Goal: Information Seeking & Learning: Learn about a topic

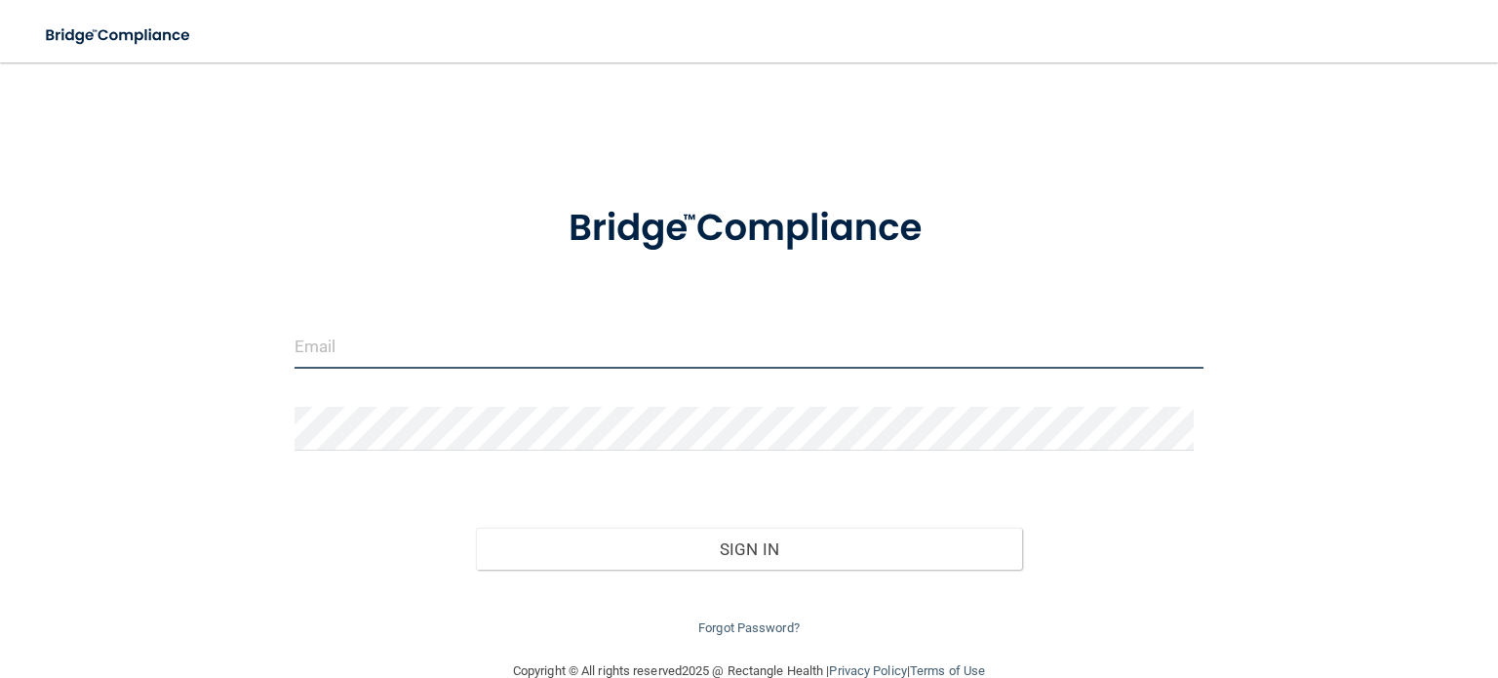
type input "[PERSON_NAME][EMAIL_ADDRESS][DOMAIN_NAME]"
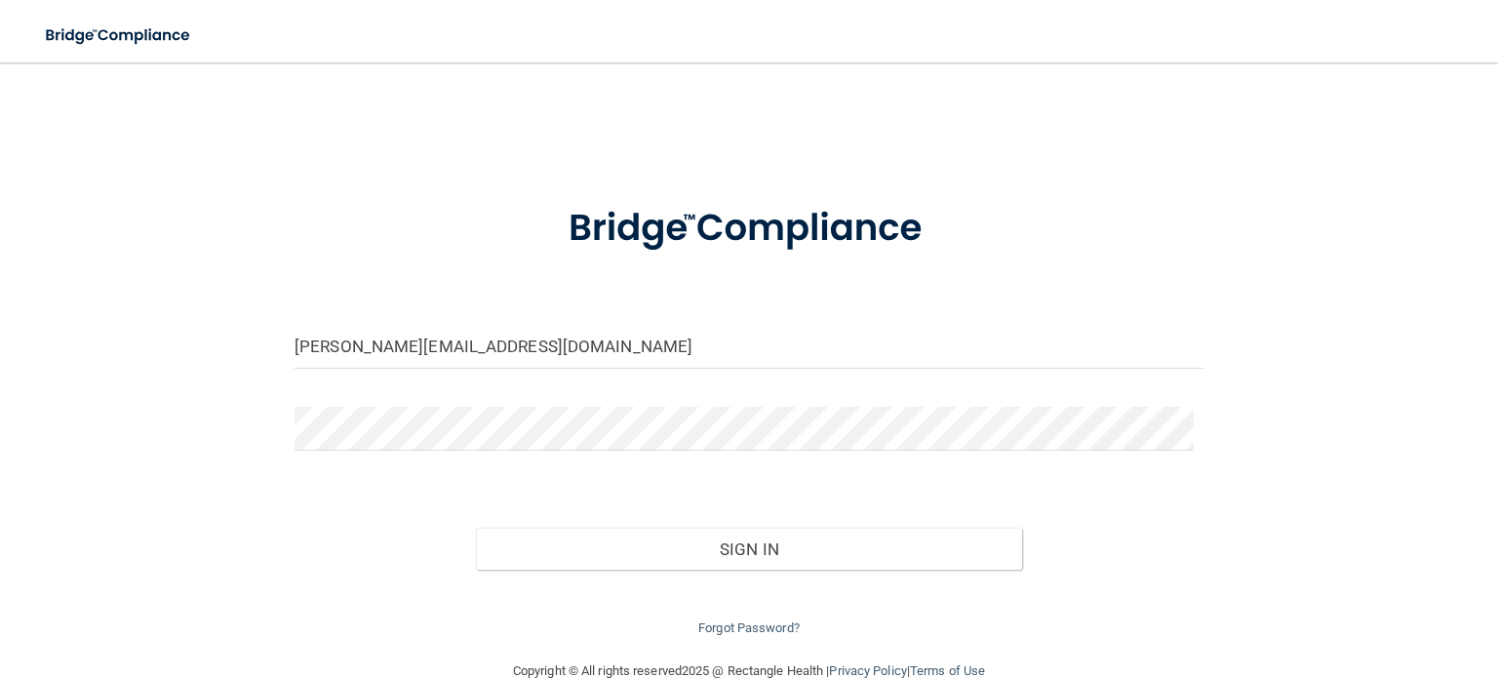
click at [1116, 192] on div at bounding box center [749, 228] width 938 height 98
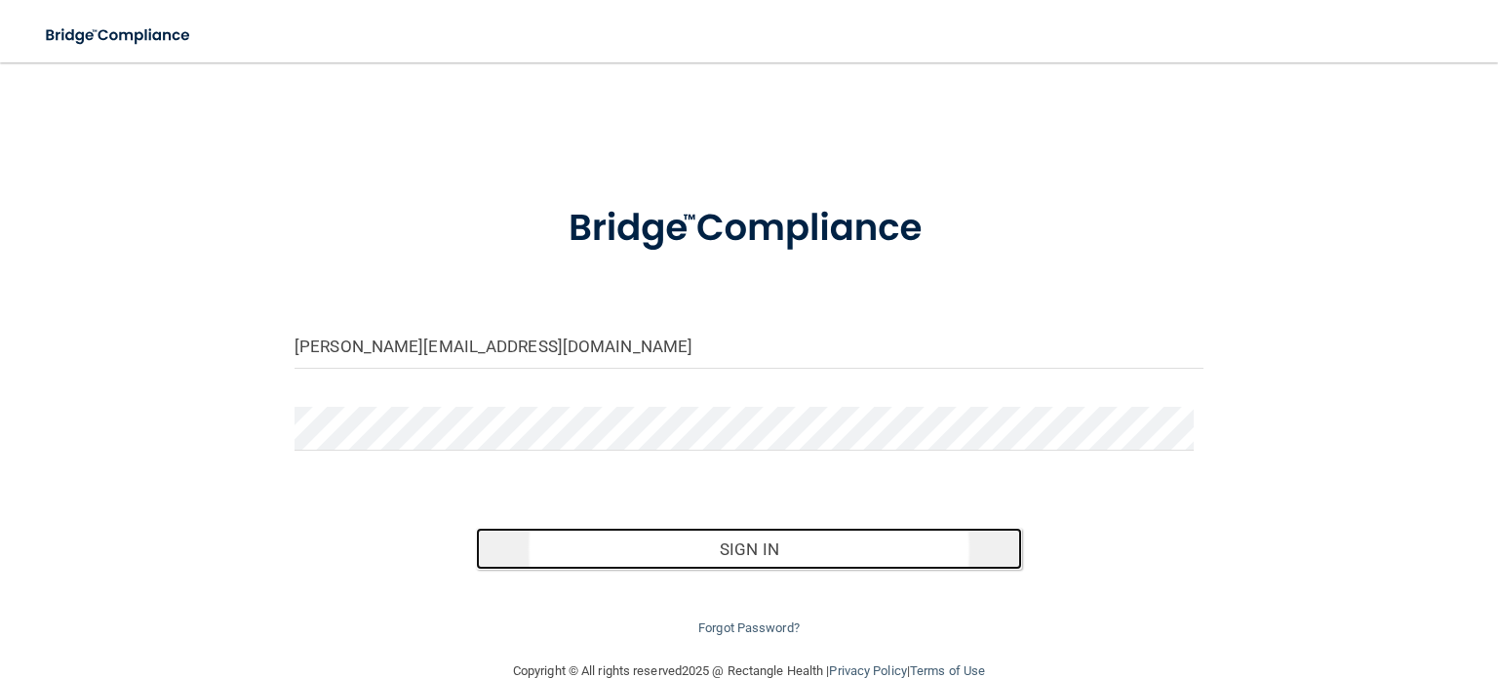
click at [734, 549] on button "Sign In" at bounding box center [748, 548] width 545 height 43
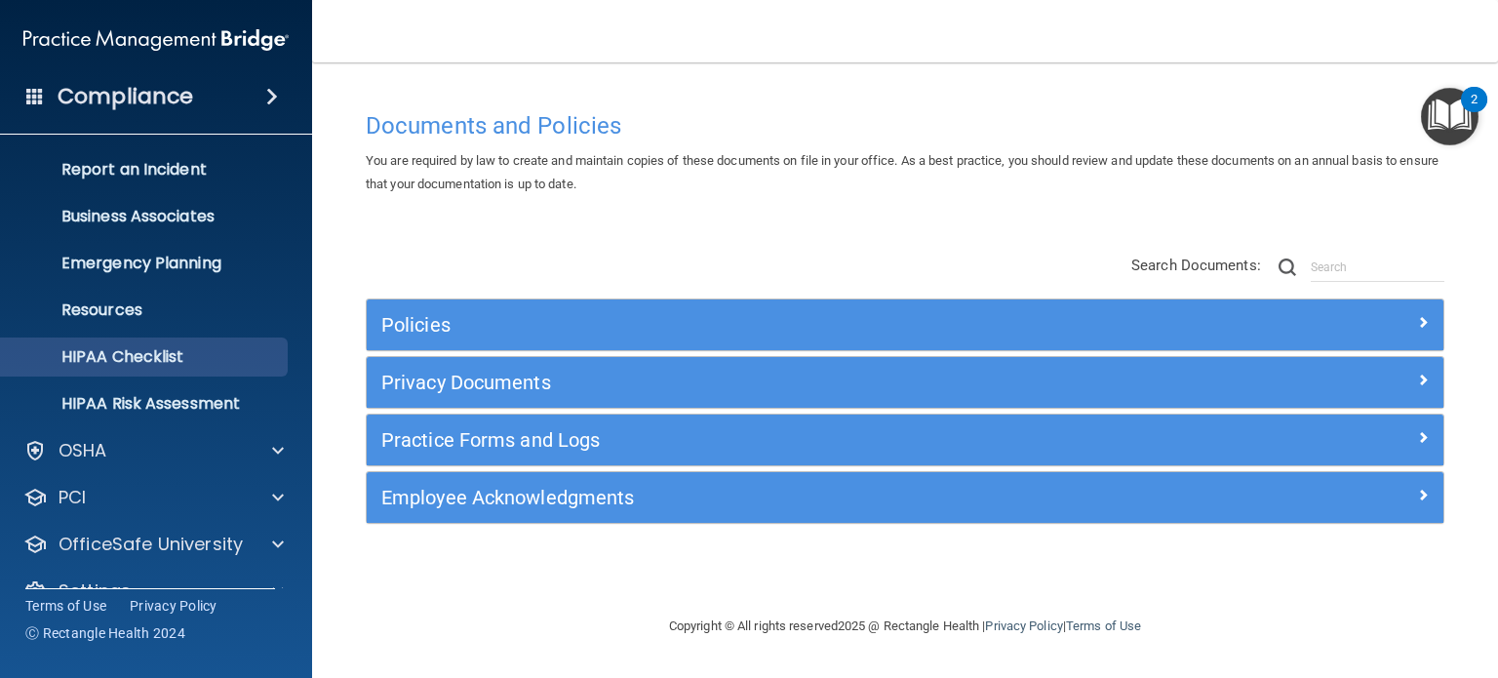
scroll to position [131, 0]
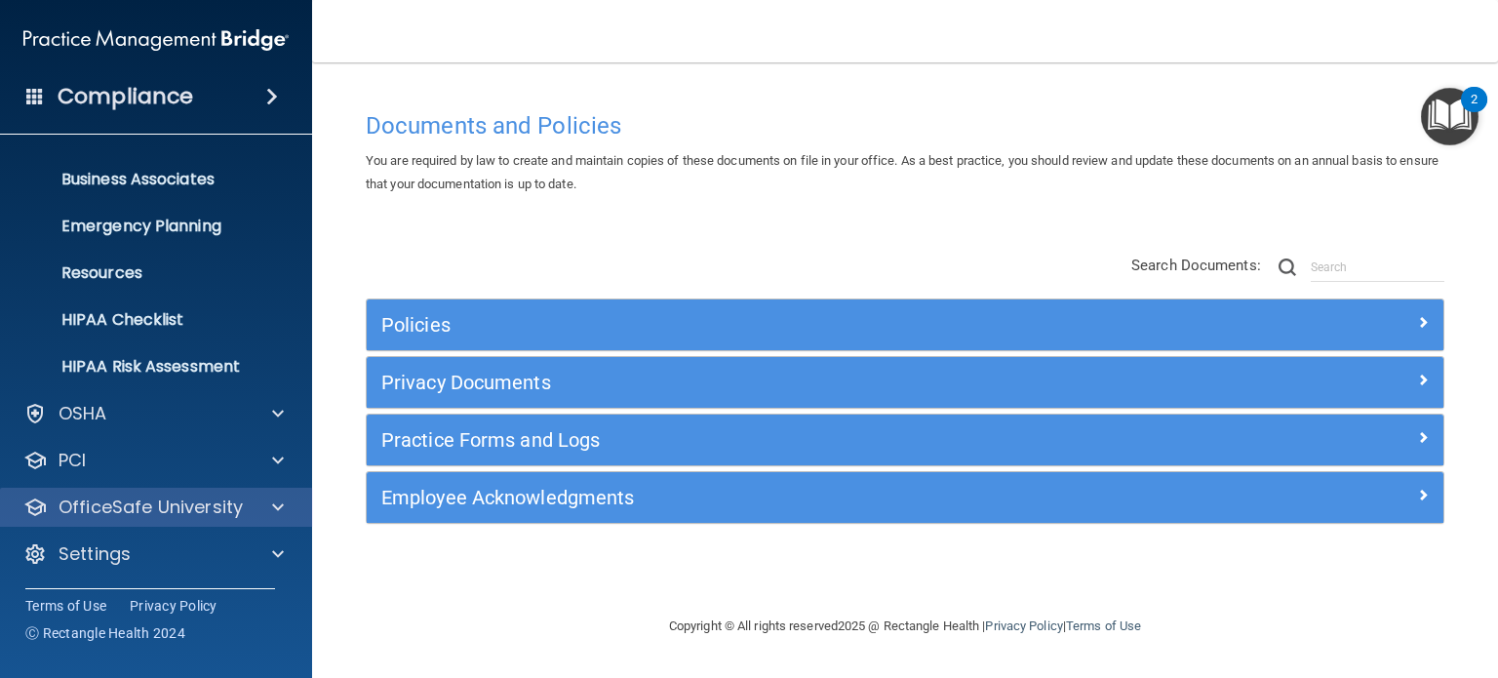
click at [130, 492] on div "OfficeSafe University" at bounding box center [156, 506] width 313 height 39
click at [276, 514] on span at bounding box center [278, 506] width 12 height 23
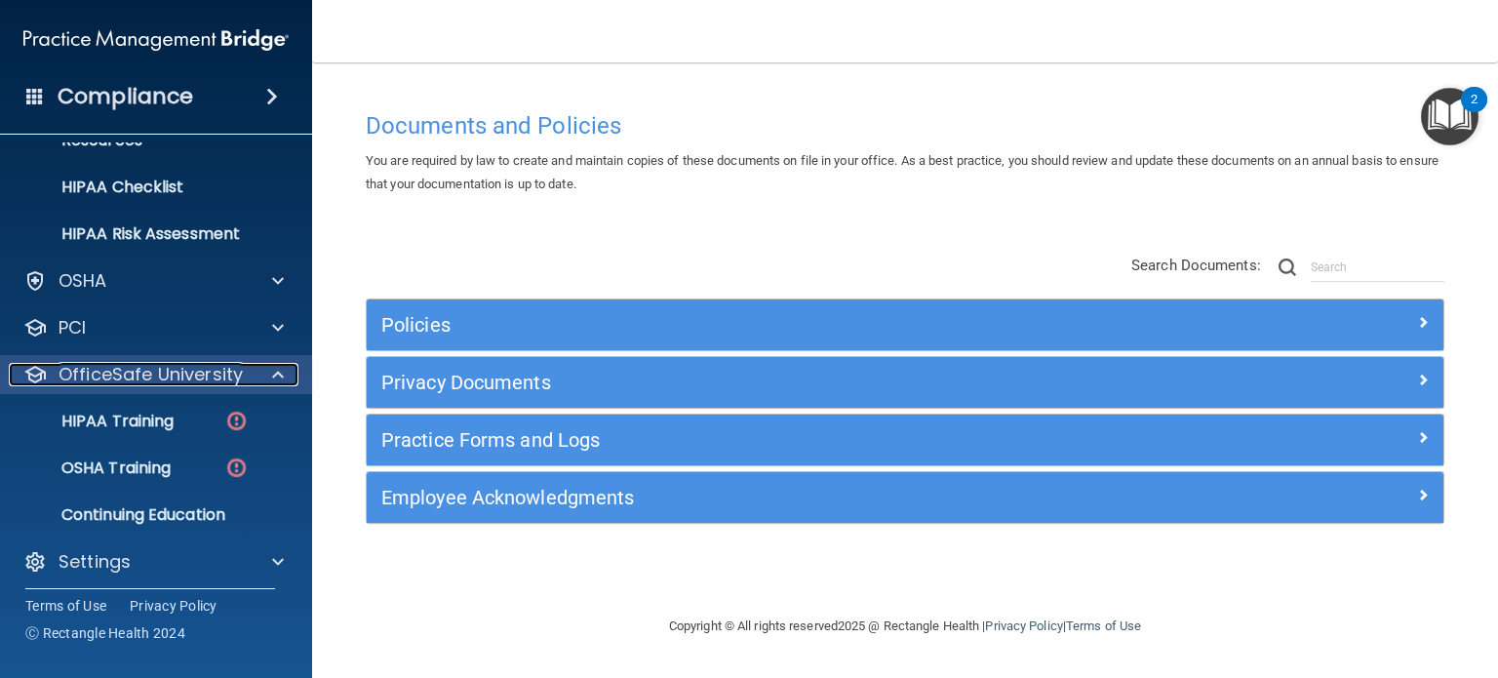
scroll to position [268, 0]
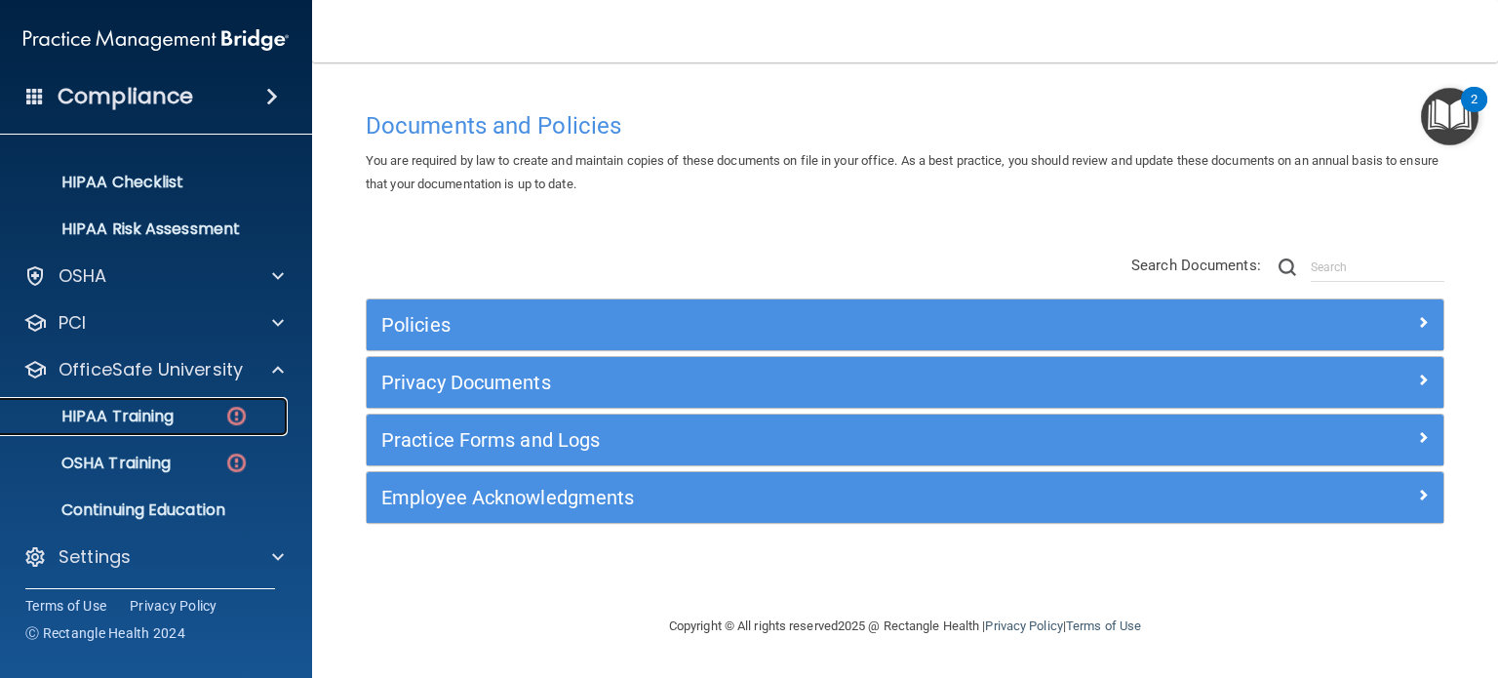
click at [140, 417] on p "HIPAA Training" at bounding box center [93, 416] width 161 height 19
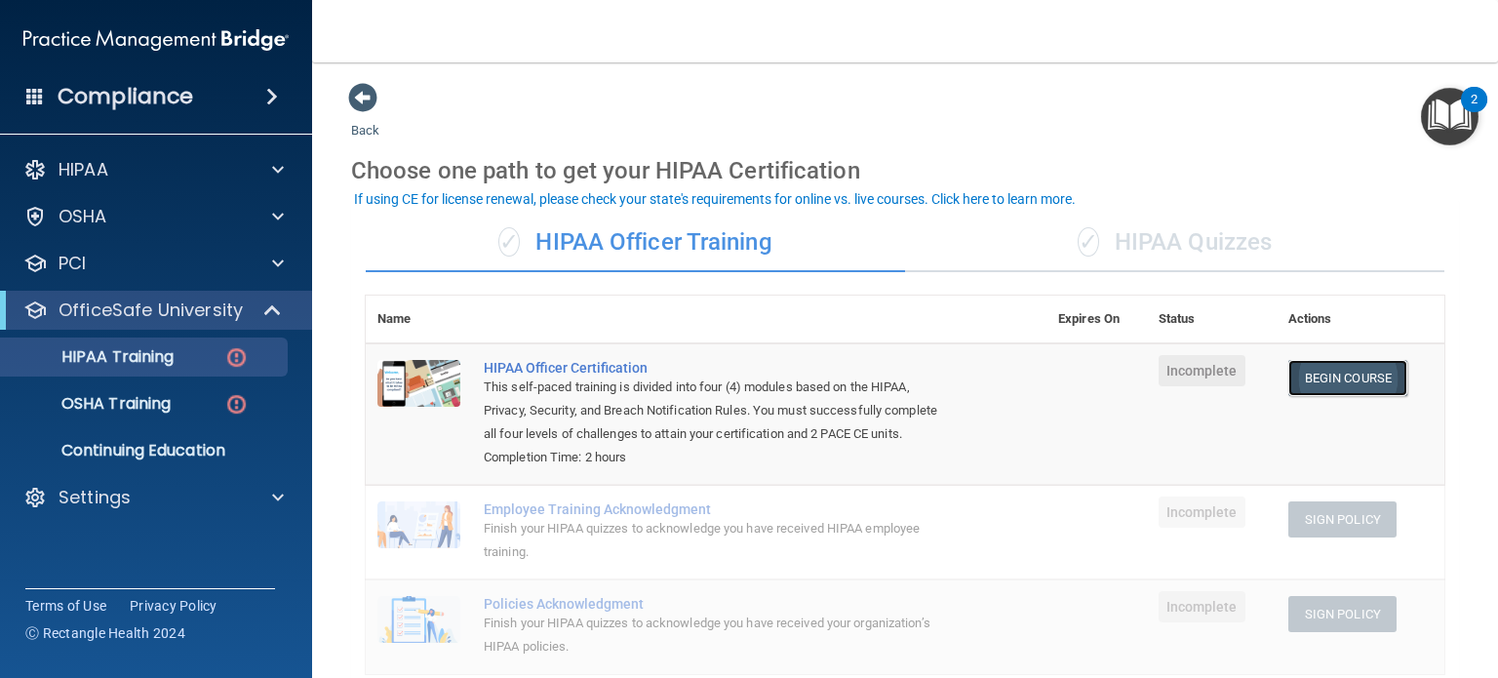
click at [1335, 376] on link "Begin Course" at bounding box center [1347, 378] width 119 height 36
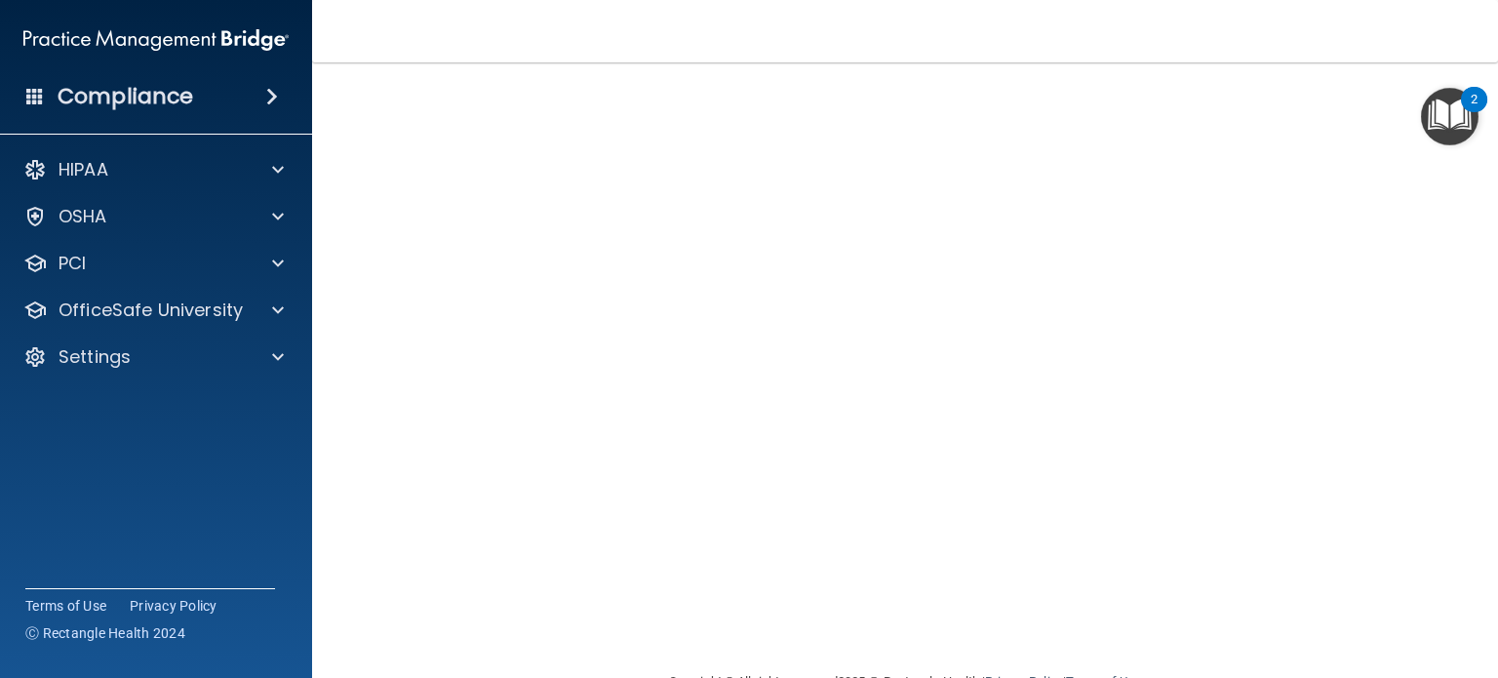
scroll to position [142, 0]
click at [288, 304] on div at bounding box center [275, 309] width 49 height 23
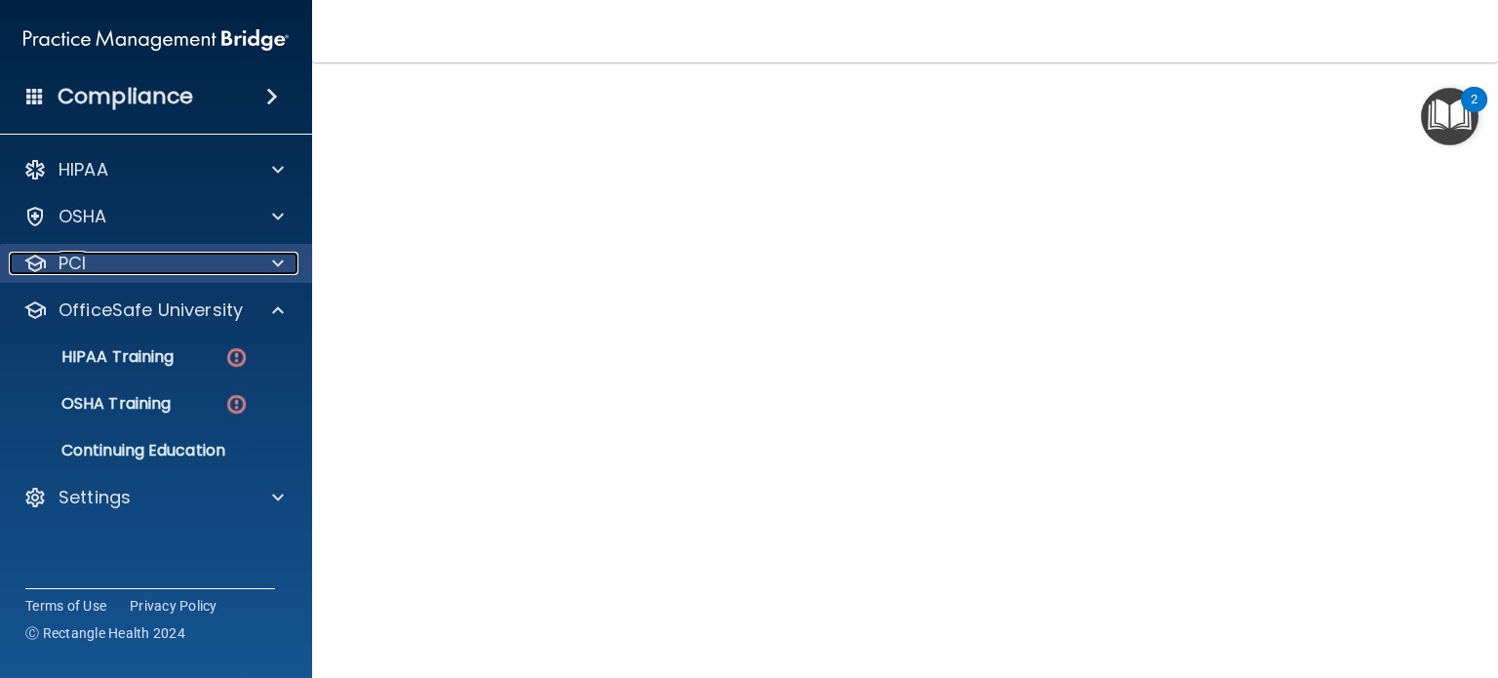
click at [276, 272] on span at bounding box center [278, 263] width 12 height 23
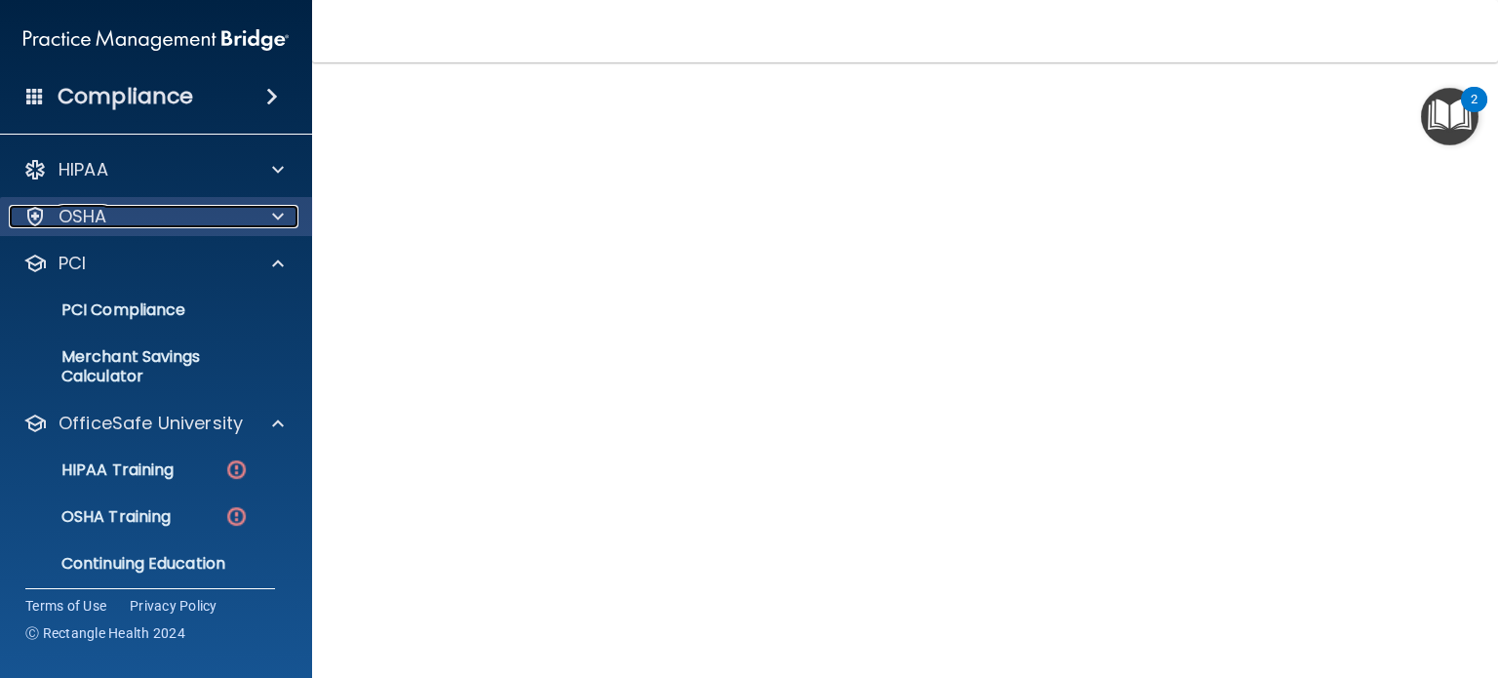
click at [273, 217] on span at bounding box center [278, 216] width 12 height 23
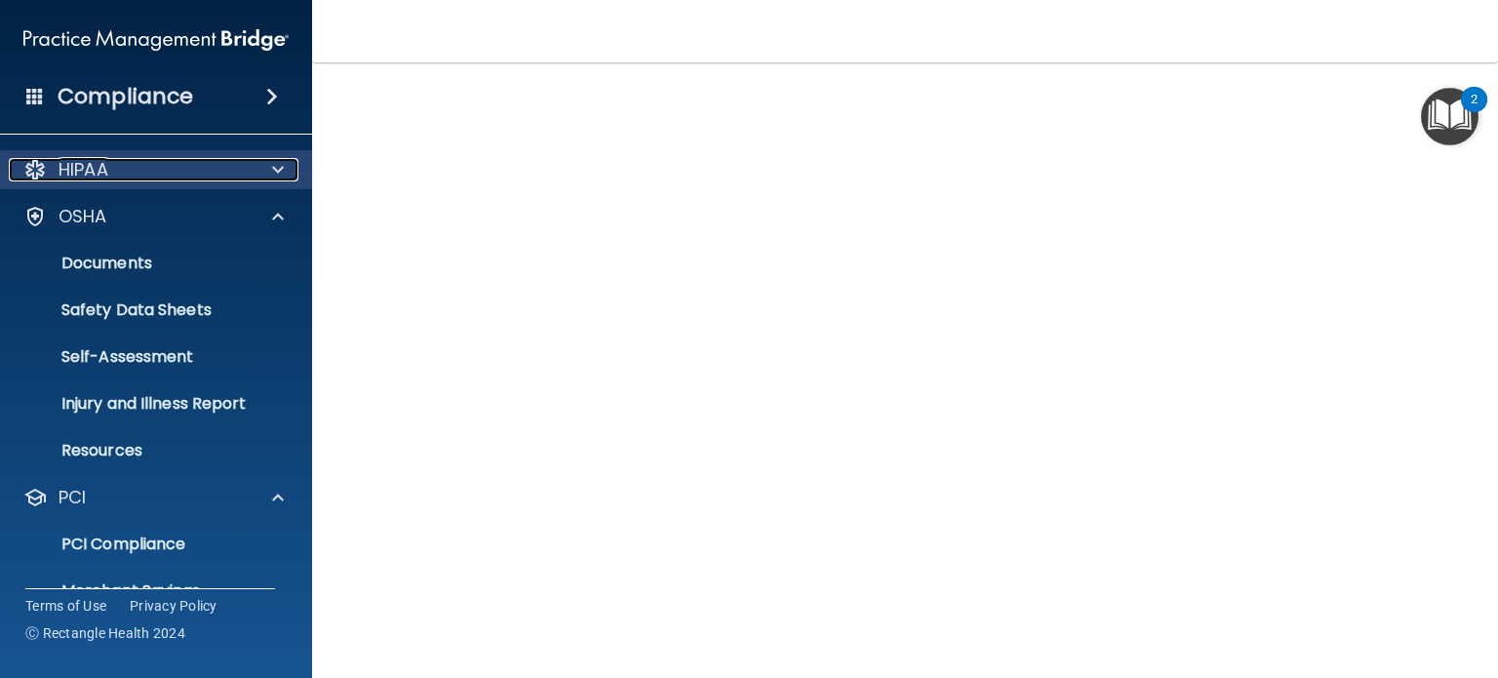
click at [273, 172] on span at bounding box center [278, 169] width 12 height 23
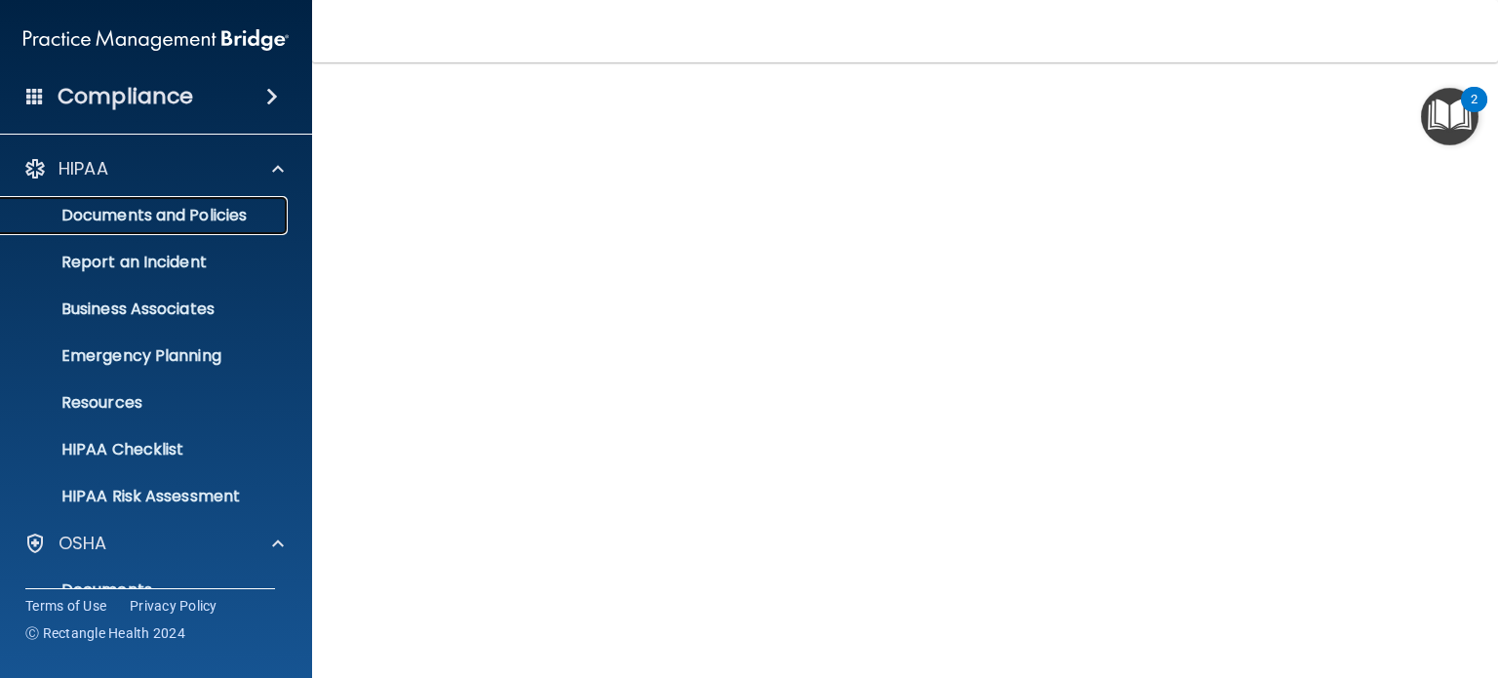
click at [230, 212] on p "Documents and Policies" at bounding box center [146, 215] width 266 height 19
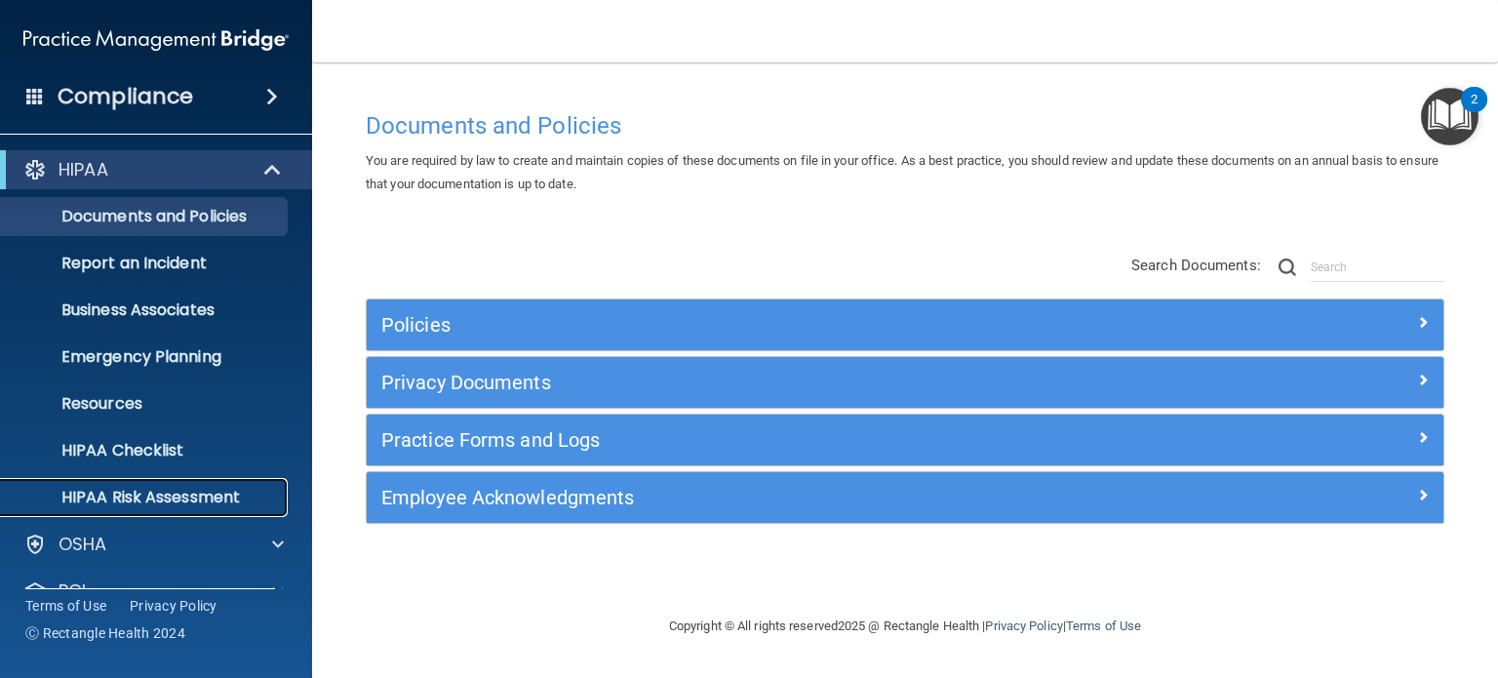
click at [207, 490] on p "HIPAA Risk Assessment" at bounding box center [146, 496] width 266 height 19
